Goal: Check status: Check status

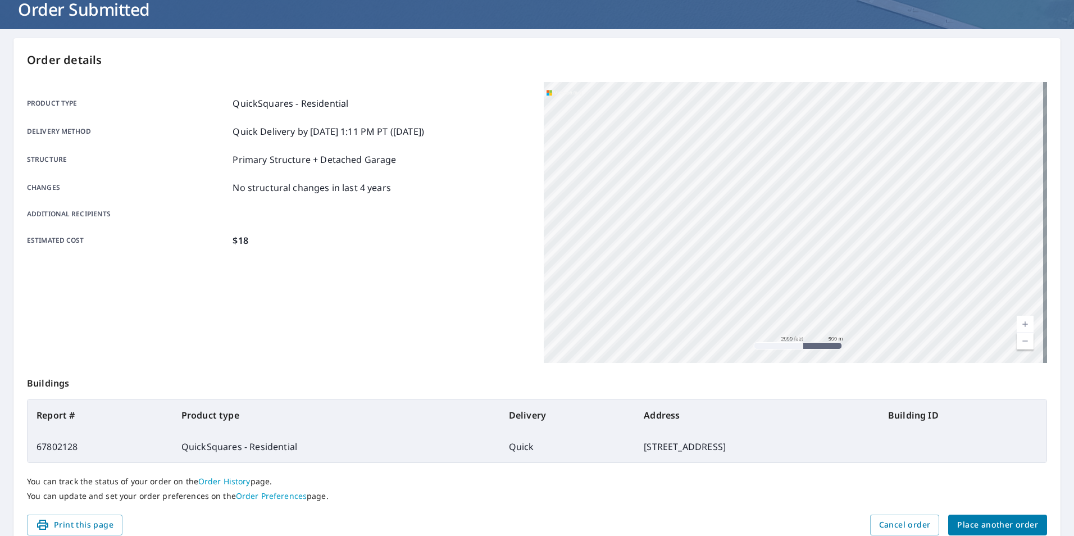
scroll to position [125, 0]
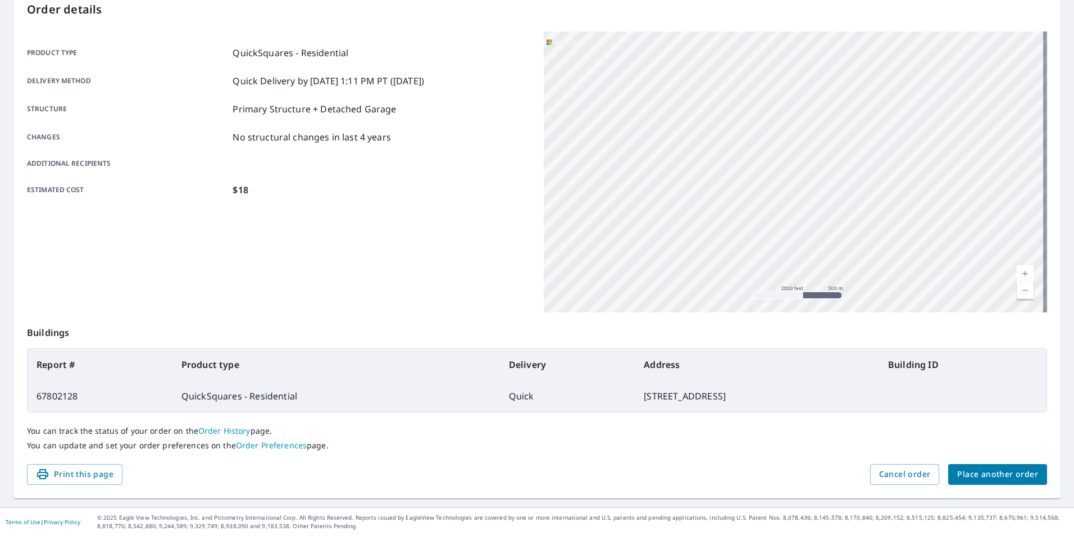
click at [272, 382] on td "QuickSquares - Residential" at bounding box center [335, 395] width 327 height 31
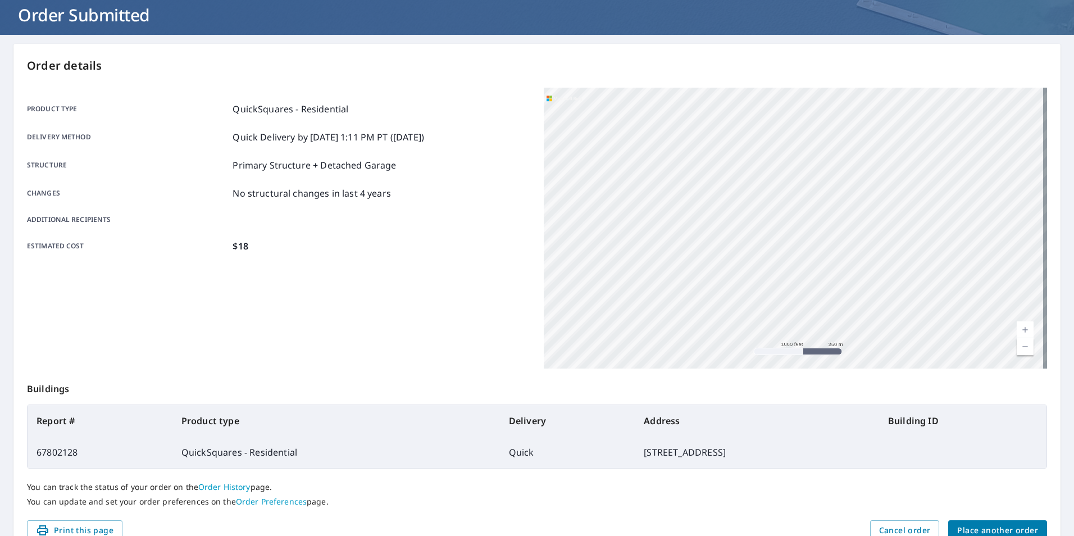
scroll to position [0, 0]
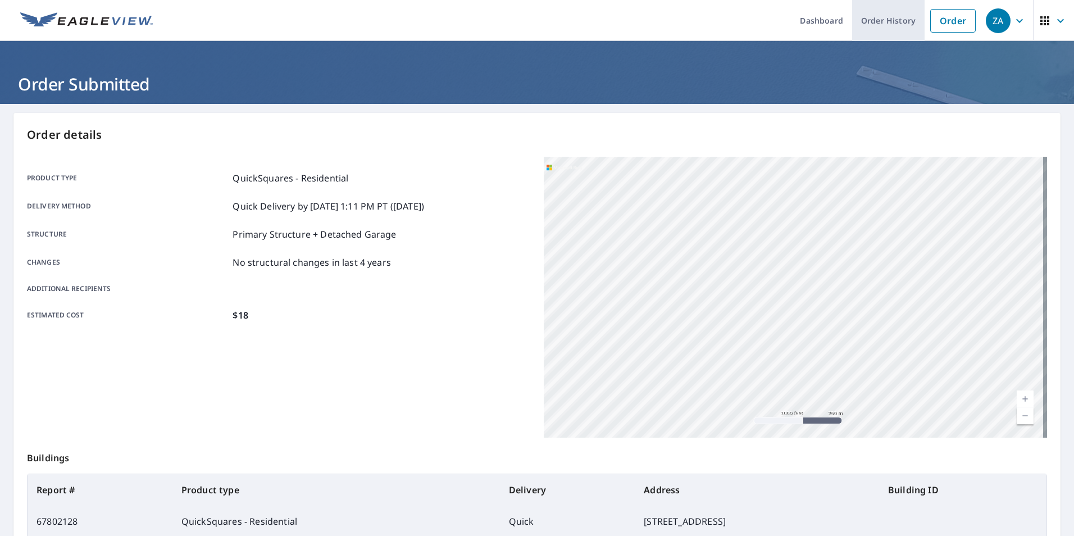
click at [867, 16] on link "Order History" at bounding box center [888, 20] width 72 height 41
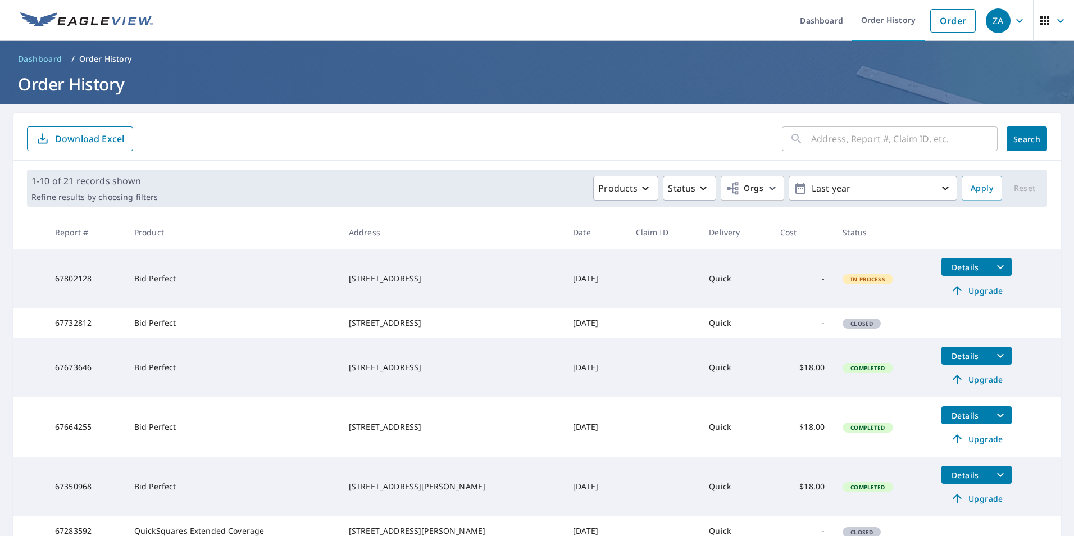
click at [843, 279] on span "In Process" at bounding box center [867, 279] width 48 height 8
click at [844, 280] on span "In Process" at bounding box center [867, 279] width 48 height 8
click at [705, 278] on td "Quick" at bounding box center [735, 279] width 71 height 60
click at [590, 268] on td "[DATE]" at bounding box center [595, 279] width 62 height 60
click at [403, 284] on div "[STREET_ADDRESS]" at bounding box center [452, 278] width 206 height 11
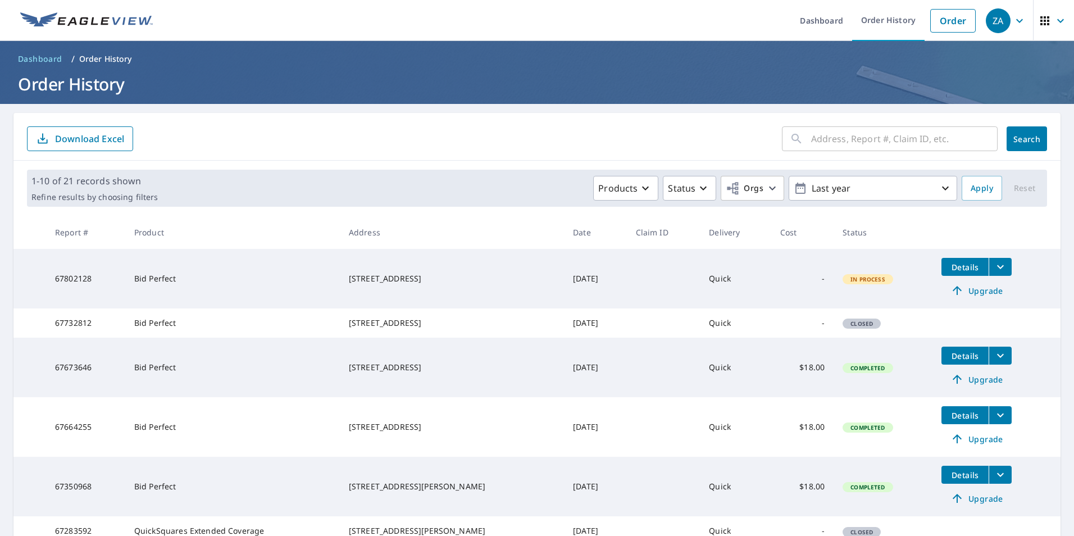
click at [771, 286] on td "-" at bounding box center [802, 279] width 62 height 60
